Goal: Find specific page/section: Find specific page/section

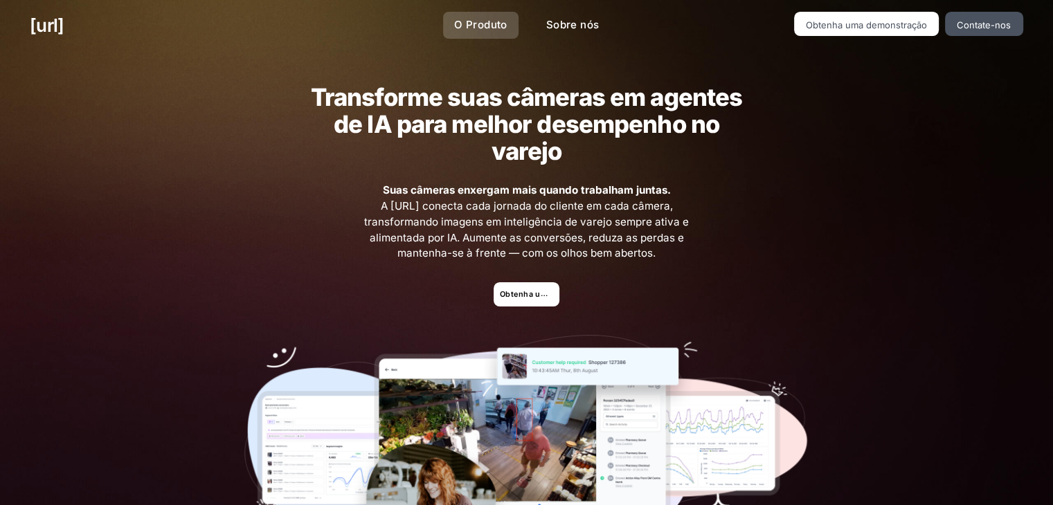
click at [479, 19] on font "O Produto" at bounding box center [480, 24] width 53 height 13
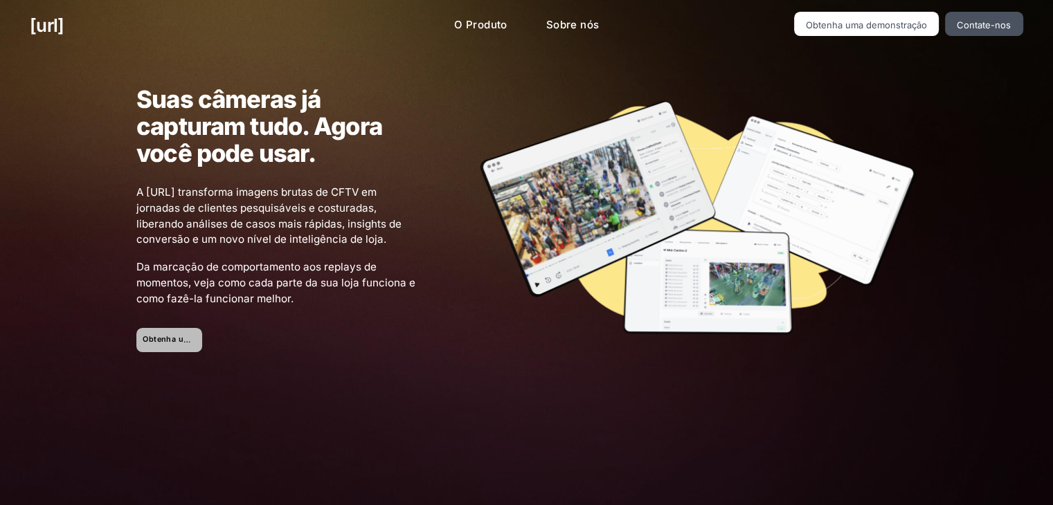
click at [171, 336] on font "Obtenha uma demonstração" at bounding box center [198, 339] width 111 height 9
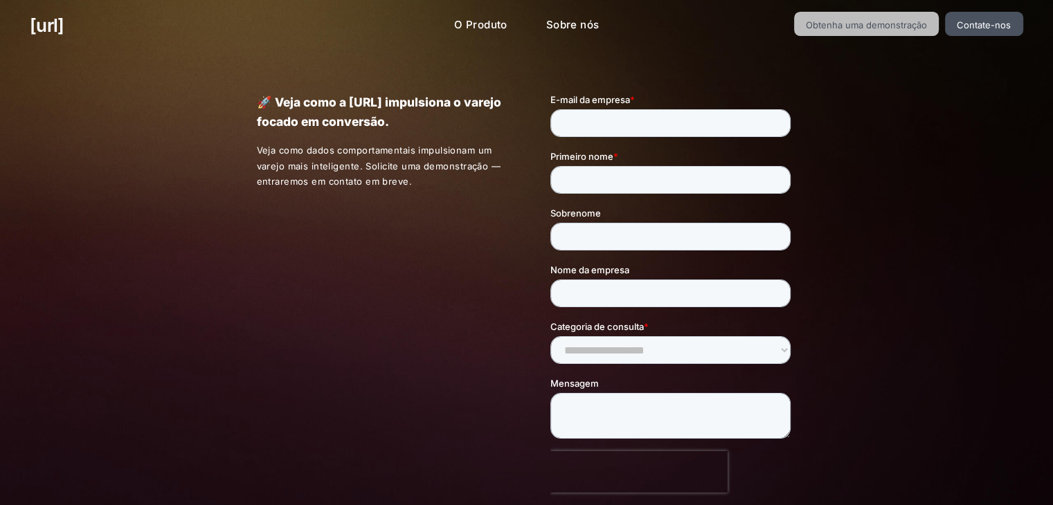
click at [894, 26] on font "Obtenha uma demonstração" at bounding box center [866, 24] width 121 height 11
click at [845, 19] on font "Obtenha uma demonstração" at bounding box center [866, 24] width 121 height 11
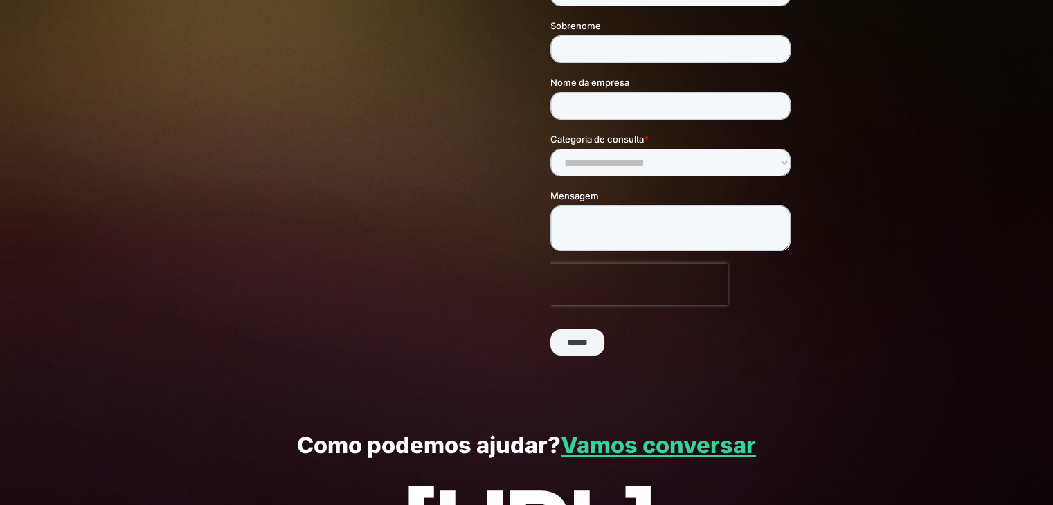
scroll to position [339, 0]
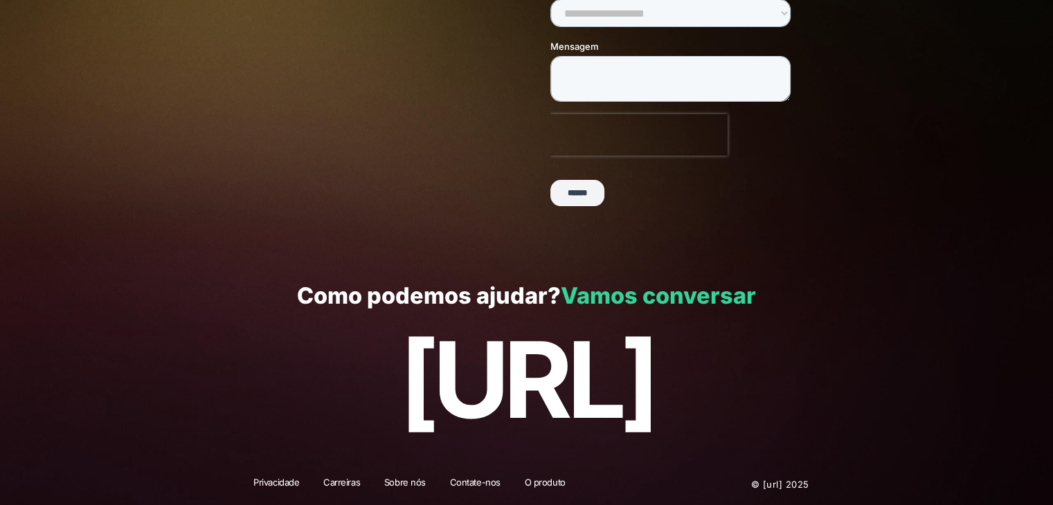
click at [717, 291] on font "Vamos conversar" at bounding box center [658, 295] width 195 height 27
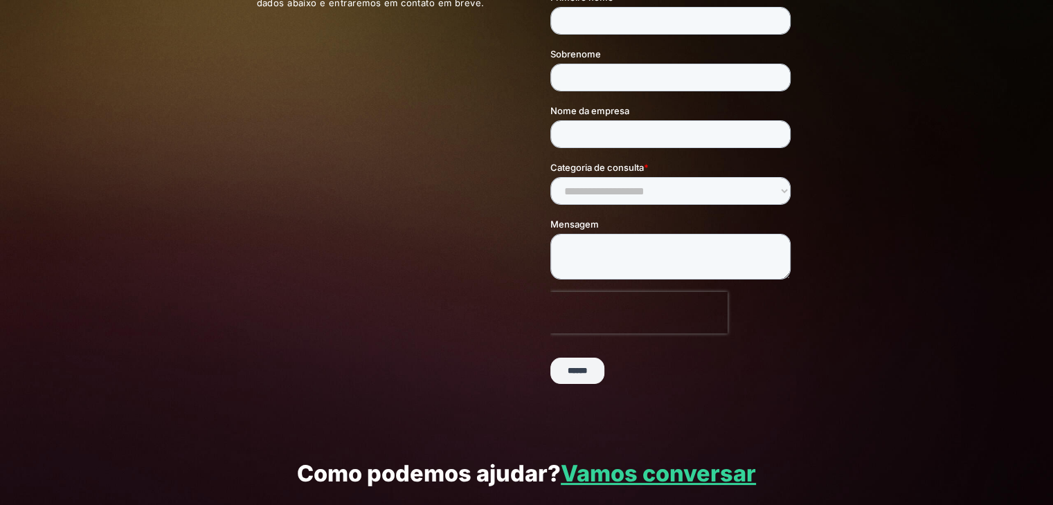
scroll to position [339, 0]
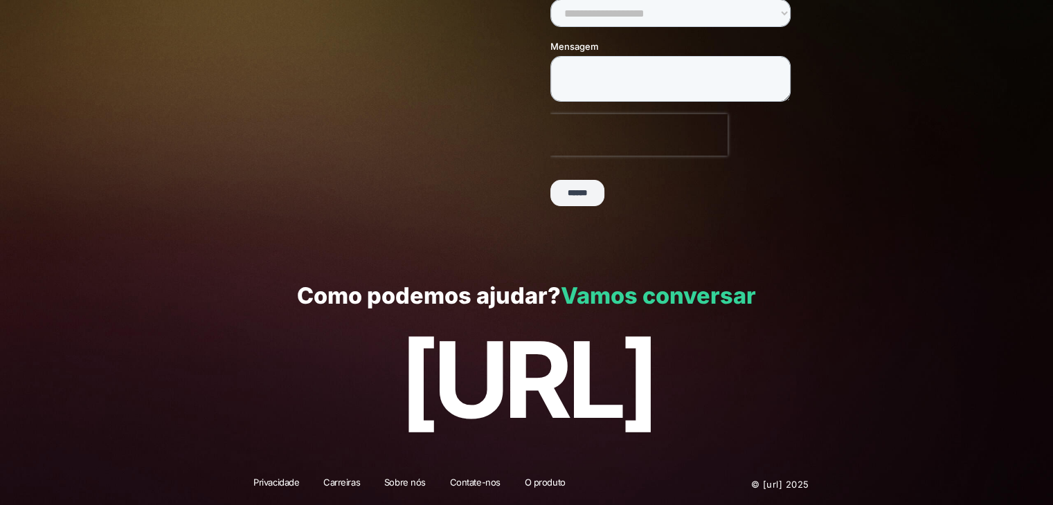
click at [703, 298] on font "Vamos conversar" at bounding box center [658, 295] width 195 height 27
